Goal: Task Accomplishment & Management: Complete application form

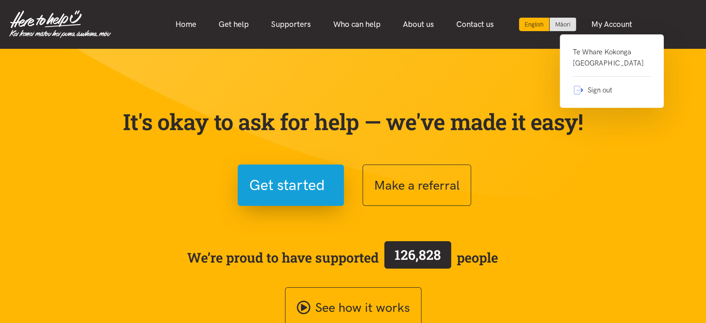
click at [604, 52] on link "Te Whare Kokonga Melville Community House" at bounding box center [612, 61] width 78 height 30
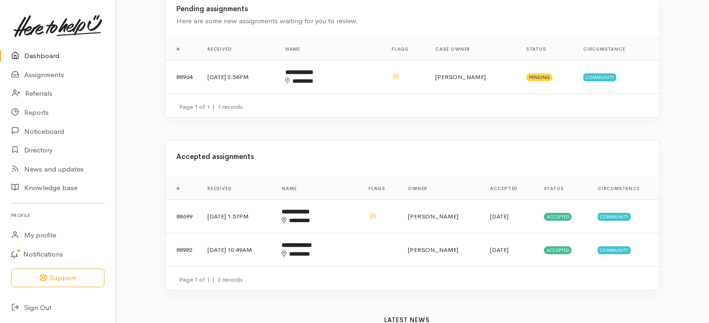
scroll to position [250, 0]
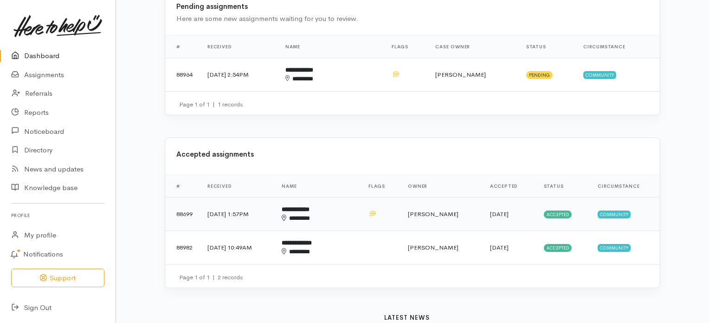
click at [310, 206] on b "**********" at bounding box center [296, 209] width 28 height 6
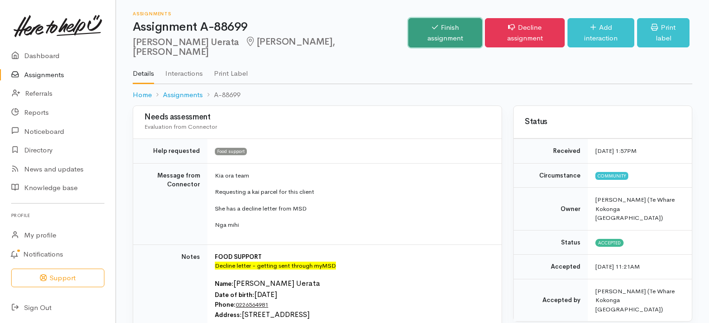
click at [435, 29] on link "Finish assignment" at bounding box center [445, 32] width 74 height 29
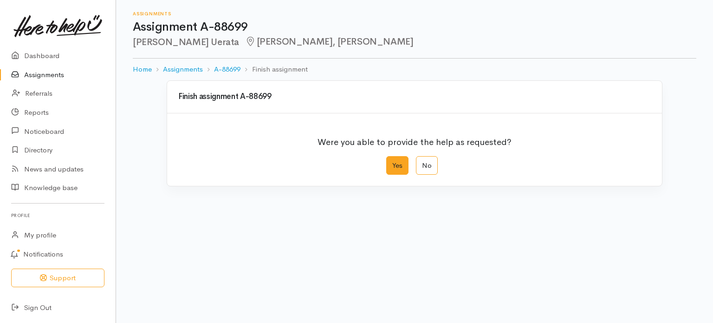
click at [399, 165] on label "Yes" at bounding box center [397, 165] width 22 height 19
click at [392, 162] on input "Yes" at bounding box center [389, 159] width 6 height 6
radio input "true"
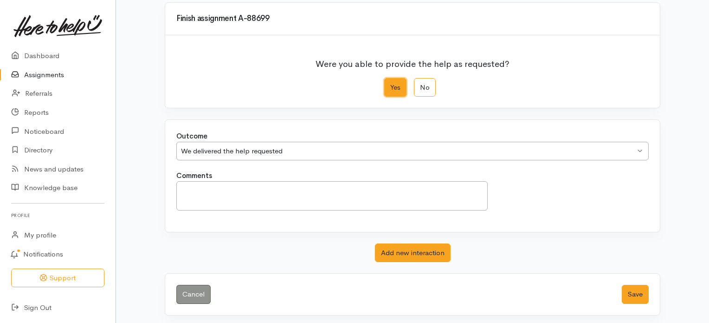
scroll to position [80, 0]
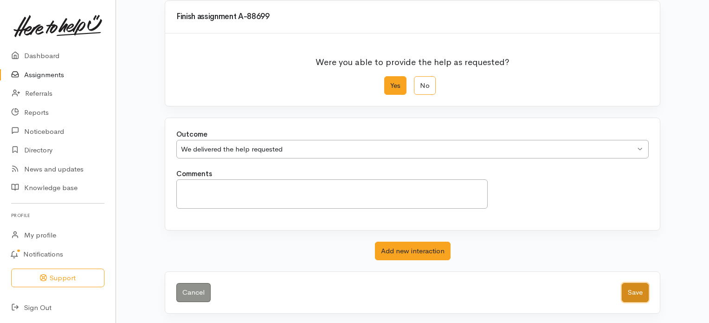
click at [639, 291] on button "Save" at bounding box center [635, 292] width 27 height 19
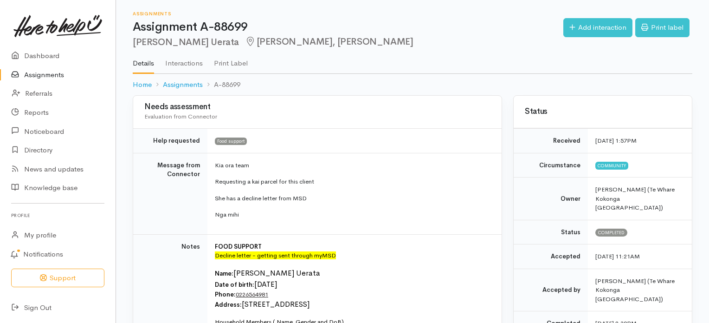
click at [44, 74] on link "Assignments" at bounding box center [58, 74] width 116 height 19
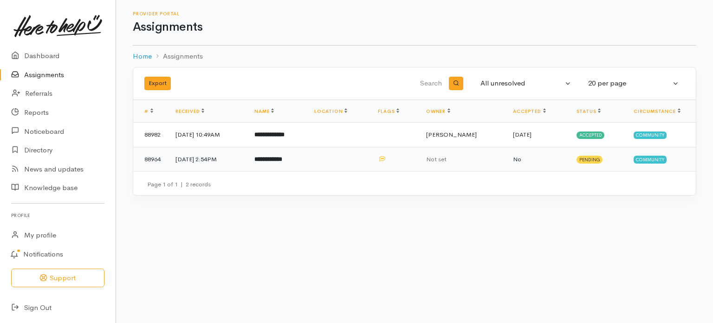
click at [282, 160] on b "**********" at bounding box center [268, 159] width 28 height 6
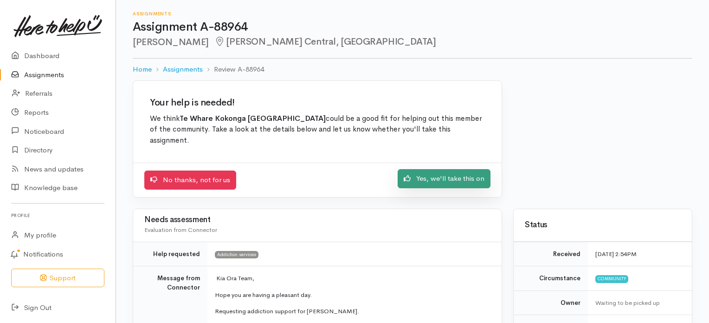
click at [439, 178] on link "Yes, we'll take this on" at bounding box center [444, 178] width 93 height 19
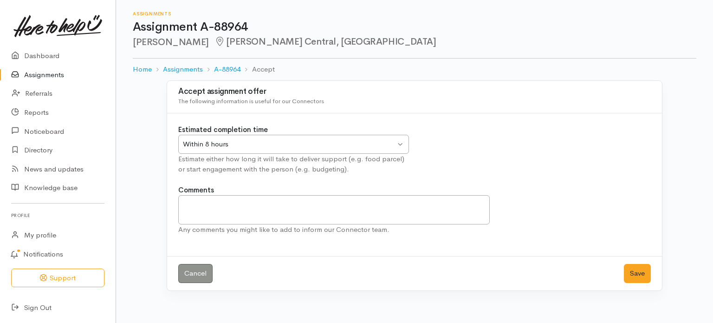
click at [401, 143] on div "Within 8 hours Within 8 hours" at bounding box center [293, 144] width 231 height 19
click at [637, 270] on button "Save" at bounding box center [637, 273] width 27 height 19
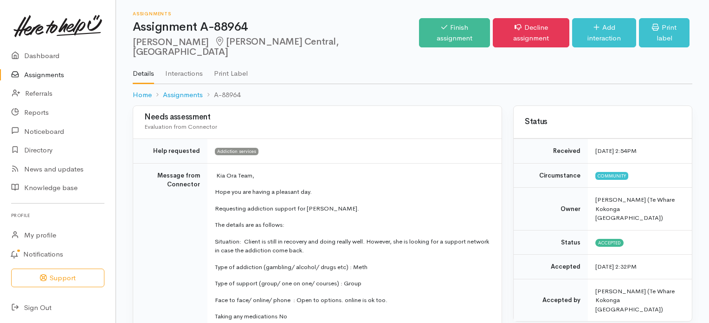
click at [58, 73] on link "Assignments" at bounding box center [58, 74] width 116 height 19
